Goal: Navigation & Orientation: Understand site structure

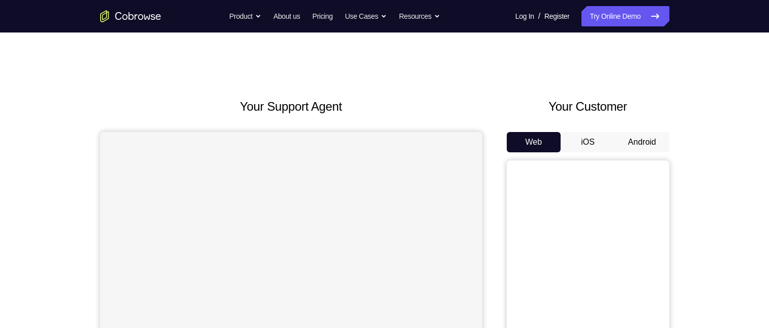
scroll to position [51, 0]
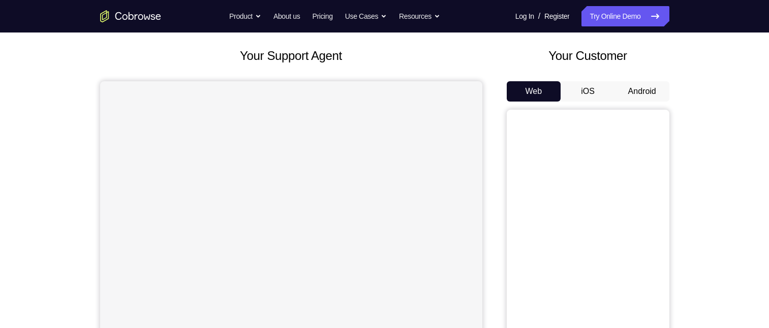
click at [658, 91] on button "Android" at bounding box center [642, 91] width 54 height 20
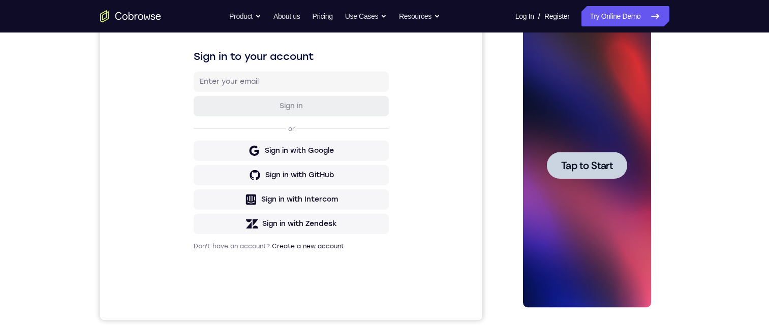
scroll to position [0, 0]
click at [608, 243] on div at bounding box center [587, 165] width 128 height 285
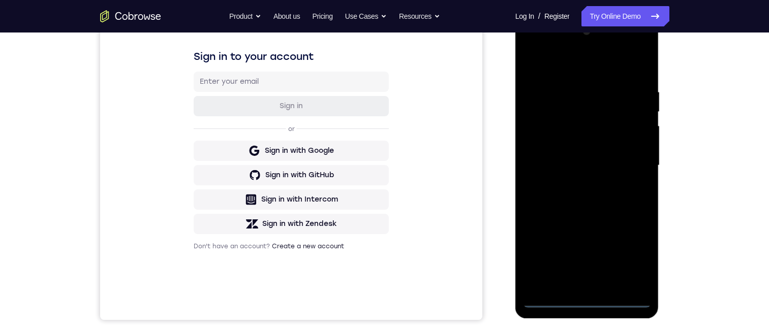
click at [589, 300] on div at bounding box center [587, 165] width 128 height 285
click at [632, 254] on div at bounding box center [587, 165] width 128 height 285
click at [587, 66] on div at bounding box center [587, 165] width 128 height 285
click at [630, 162] on div at bounding box center [587, 165] width 128 height 285
click at [575, 186] on div at bounding box center [587, 165] width 128 height 285
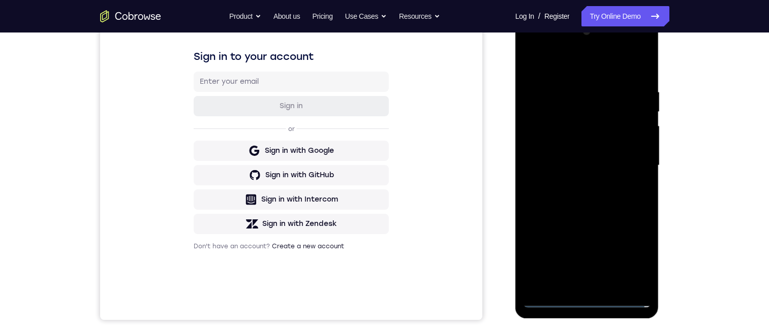
click at [565, 153] on div at bounding box center [587, 165] width 128 height 285
click at [557, 148] on div at bounding box center [587, 165] width 128 height 285
click at [591, 166] on div at bounding box center [587, 165] width 128 height 285
click at [601, 200] on div at bounding box center [587, 165] width 128 height 285
click at [595, 209] on div at bounding box center [587, 165] width 128 height 285
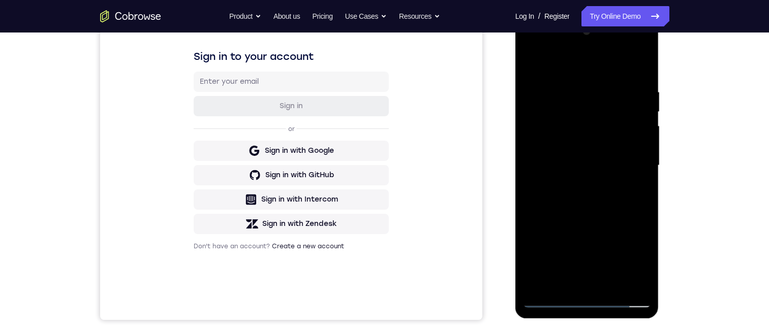
click at [613, 283] on div at bounding box center [587, 165] width 128 height 285
click at [592, 219] on div at bounding box center [587, 165] width 128 height 285
click at [591, 134] on div at bounding box center [587, 165] width 128 height 285
click at [561, 263] on div at bounding box center [587, 165] width 128 height 285
click at [580, 260] on div at bounding box center [587, 165] width 128 height 285
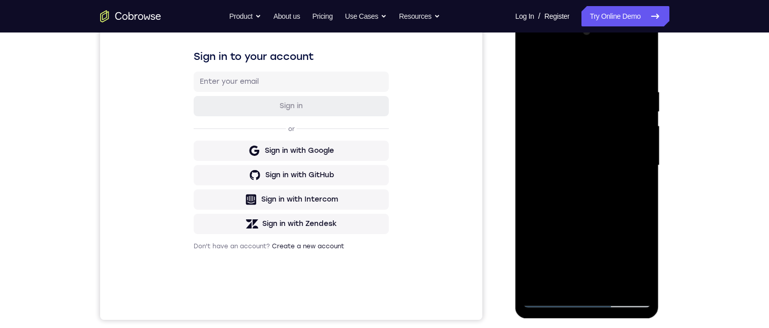
click at [632, 191] on div at bounding box center [587, 165] width 128 height 285
click at [536, 64] on div at bounding box center [587, 165] width 128 height 285
click at [585, 163] on div at bounding box center [587, 165] width 128 height 285
click at [613, 257] on div at bounding box center [587, 165] width 128 height 285
click at [598, 16] on div at bounding box center [587, 16] width 144 height 0
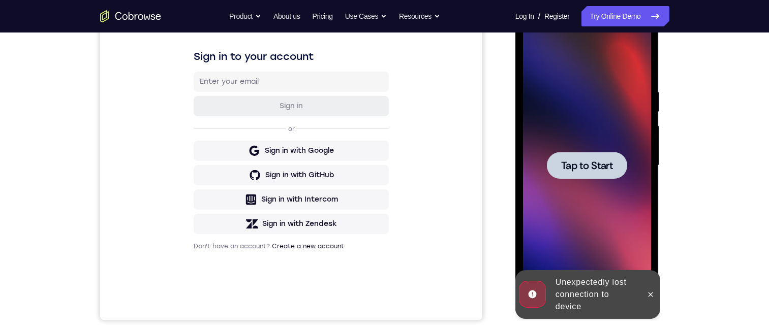
click at [645, 293] on button at bounding box center [650, 295] width 16 height 16
click at [638, 271] on div at bounding box center [587, 165] width 128 height 285
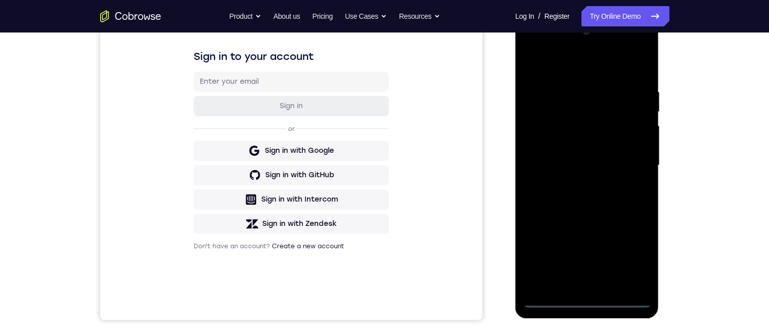
click at [589, 301] on div at bounding box center [587, 165] width 128 height 285
click at [587, 300] on div at bounding box center [587, 165] width 128 height 285
click at [628, 261] on div at bounding box center [587, 165] width 128 height 285
click at [586, 60] on div at bounding box center [587, 165] width 128 height 285
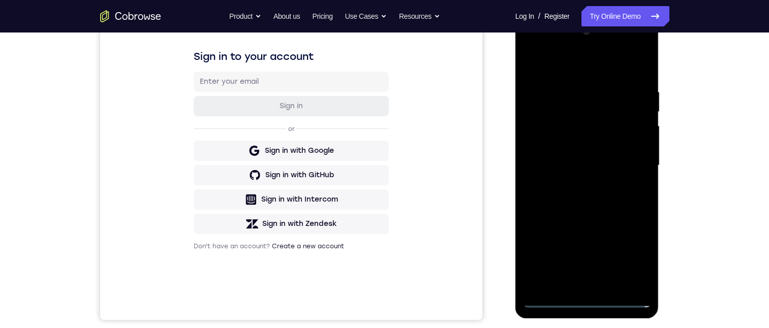
click at [628, 161] on div at bounding box center [587, 165] width 128 height 285
click at [573, 183] on div at bounding box center [587, 165] width 128 height 285
click at [576, 154] on div at bounding box center [587, 165] width 128 height 285
click at [558, 142] on div at bounding box center [587, 165] width 128 height 285
drag, startPoint x: 539, startPoint y: 166, endPoint x: 541, endPoint y: 160, distance: 6.1
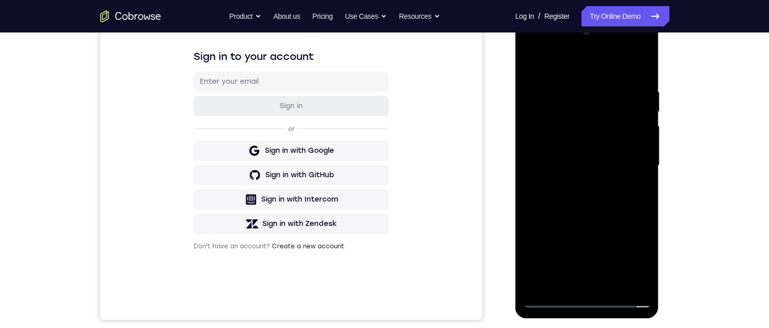
click at [541, 163] on div at bounding box center [587, 165] width 128 height 285
click at [551, 198] on div at bounding box center [587, 165] width 128 height 285
click at [587, 192] on div at bounding box center [587, 165] width 128 height 285
drag, startPoint x: 588, startPoint y: 192, endPoint x: 586, endPoint y: 186, distance: 5.3
click at [589, 191] on div at bounding box center [587, 165] width 128 height 285
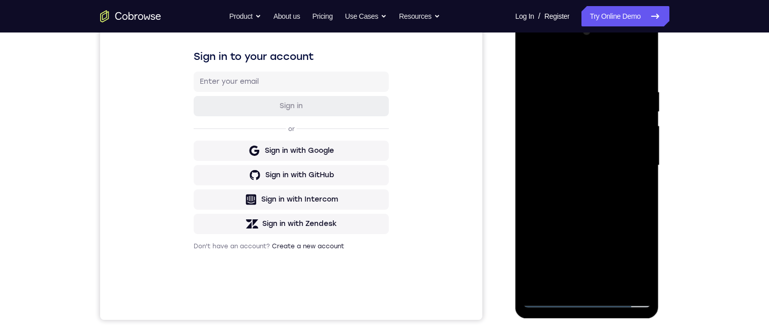
click at [615, 200] on div at bounding box center [587, 165] width 128 height 285
click at [608, 282] on div at bounding box center [587, 165] width 128 height 285
click at [595, 221] on div at bounding box center [587, 165] width 128 height 285
click at [581, 182] on div at bounding box center [587, 165] width 128 height 285
click at [639, 187] on div at bounding box center [587, 165] width 128 height 285
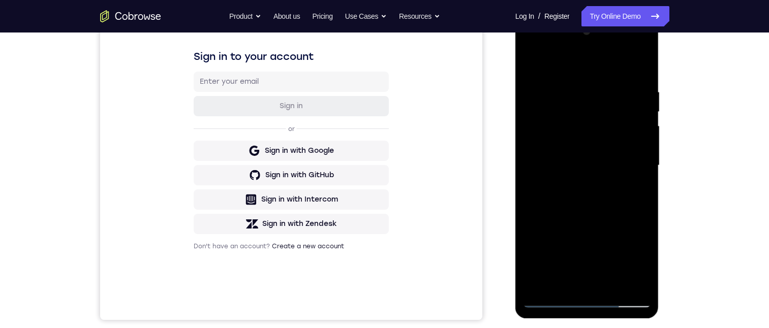
click at [536, 60] on div at bounding box center [587, 165] width 128 height 285
click at [533, 62] on div at bounding box center [587, 165] width 128 height 285
click at [571, 78] on div at bounding box center [587, 165] width 128 height 285
click at [627, 280] on div at bounding box center [587, 165] width 128 height 285
drag, startPoint x: 637, startPoint y: 66, endPoint x: 637, endPoint y: 75, distance: 8.7
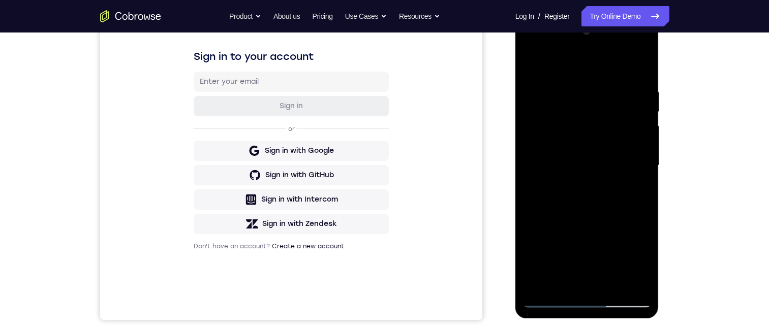
click at [637, 66] on div at bounding box center [587, 165] width 128 height 285
click at [602, 87] on div at bounding box center [587, 165] width 128 height 285
click at [602, 80] on div at bounding box center [587, 165] width 128 height 285
click at [638, 64] on div at bounding box center [587, 165] width 128 height 285
click at [638, 67] on div at bounding box center [587, 165] width 128 height 285
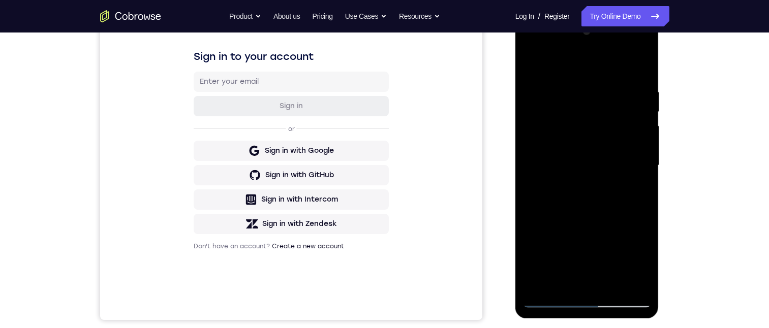
click at [634, 85] on div at bounding box center [587, 165] width 128 height 285
click at [634, 99] on div at bounding box center [587, 165] width 128 height 285
click at [639, 96] on div at bounding box center [587, 165] width 128 height 285
click at [598, 191] on div at bounding box center [587, 165] width 128 height 285
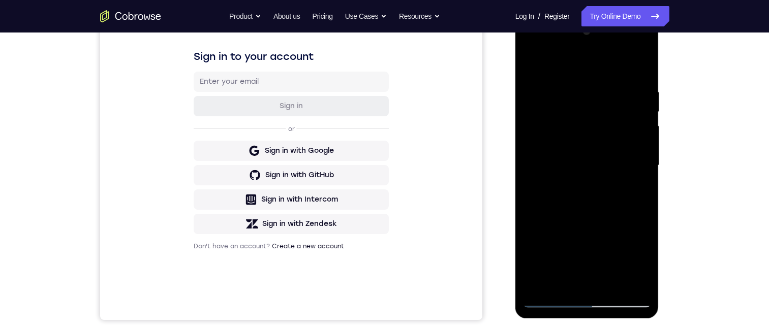
click at [598, 191] on div at bounding box center [587, 165] width 128 height 285
click at [640, 99] on div at bounding box center [587, 165] width 128 height 285
click at [635, 65] on div at bounding box center [587, 165] width 128 height 285
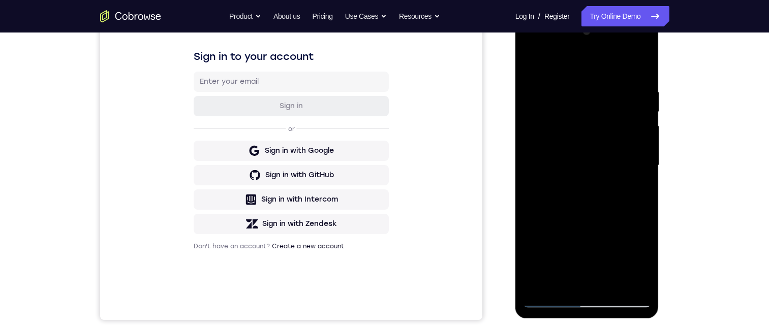
click at [644, 205] on div at bounding box center [587, 165] width 128 height 285
click at [583, 285] on div at bounding box center [587, 165] width 128 height 285
click at [538, 285] on div at bounding box center [587, 165] width 128 height 285
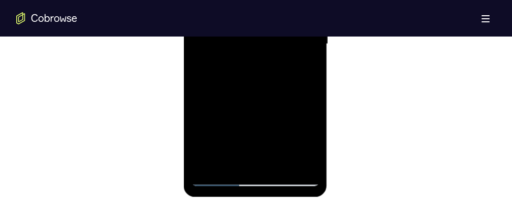
scroll to position [592, 0]
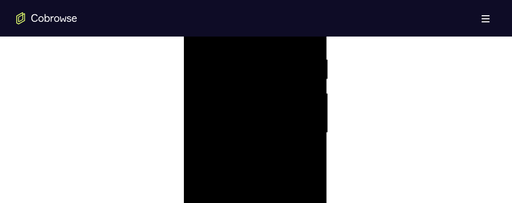
click at [204, 253] on div at bounding box center [255, 133] width 128 height 285
drag, startPoint x: 285, startPoint y: 177, endPoint x: 322, endPoint y: 73, distance: 110.6
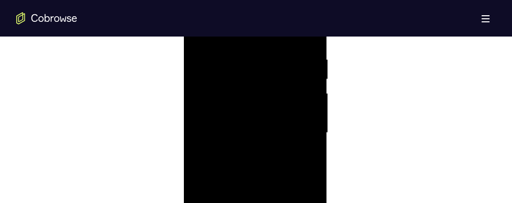
click at [303, 47] on div at bounding box center [255, 133] width 128 height 285
drag, startPoint x: 277, startPoint y: 141, endPoint x: 296, endPoint y: 39, distance: 103.8
click at [297, 0] on div at bounding box center [255, 99] width 128 height 285
click at [312, 115] on div at bounding box center [255, 99] width 128 height 285
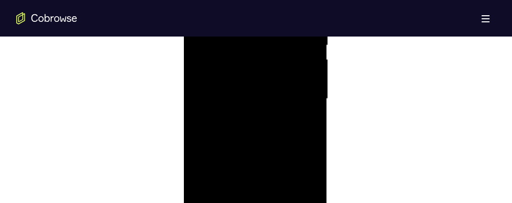
drag, startPoint x: 313, startPoint y: 79, endPoint x: 316, endPoint y: 107, distance: 27.5
click at [316, 107] on div at bounding box center [255, 99] width 128 height 285
drag, startPoint x: 298, startPoint y: 77, endPoint x: 285, endPoint y: 138, distance: 62.4
click at [286, 139] on div at bounding box center [255, 99] width 128 height 285
click at [311, 64] on div at bounding box center [255, 99] width 128 height 285
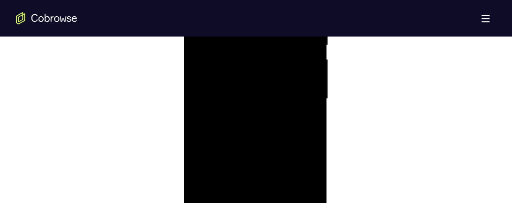
click at [312, 67] on div at bounding box center [255, 99] width 128 height 285
click at [313, 66] on div at bounding box center [255, 99] width 128 height 285
click at [312, 67] on div at bounding box center [255, 99] width 128 height 285
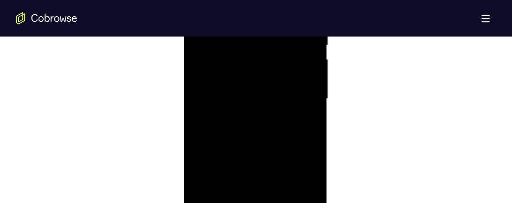
click at [312, 67] on div at bounding box center [255, 99] width 128 height 285
click at [313, 67] on div at bounding box center [255, 99] width 128 height 285
click at [313, 68] on div at bounding box center [255, 99] width 128 height 285
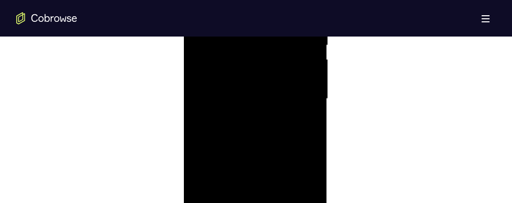
click at [313, 68] on div at bounding box center [255, 99] width 128 height 285
click at [226, 213] on div at bounding box center [255, 99] width 128 height 285
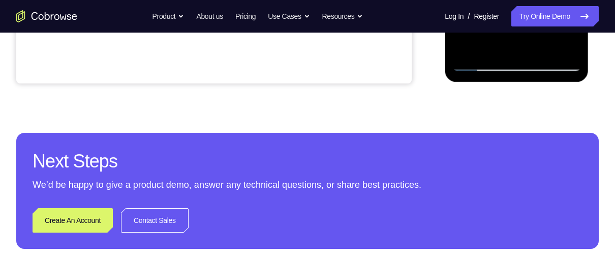
scroll to position [289, 0]
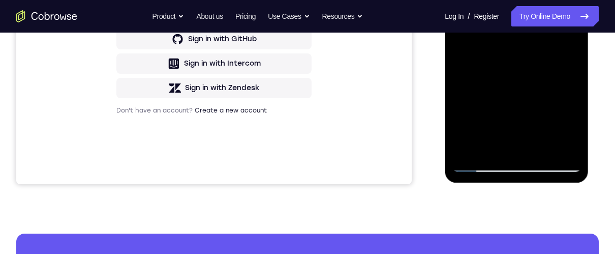
click at [479, 0] on div at bounding box center [516, 29] width 128 height 285
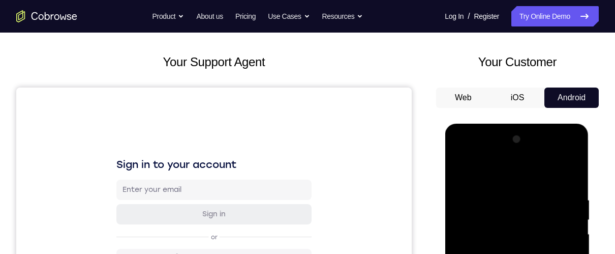
drag, startPoint x: 499, startPoint y: 195, endPoint x: 498, endPoint y: 269, distance: 73.7
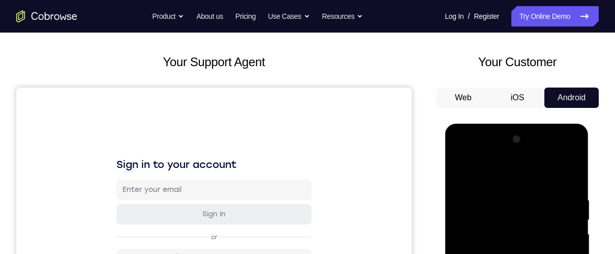
scroll to position [126, 0]
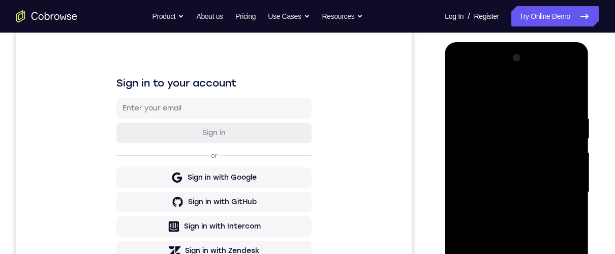
drag, startPoint x: 519, startPoint y: 206, endPoint x: 510, endPoint y: 64, distance: 142.1
click at [503, 66] on div at bounding box center [516, 192] width 128 height 285
